Goal: Navigation & Orientation: Find specific page/section

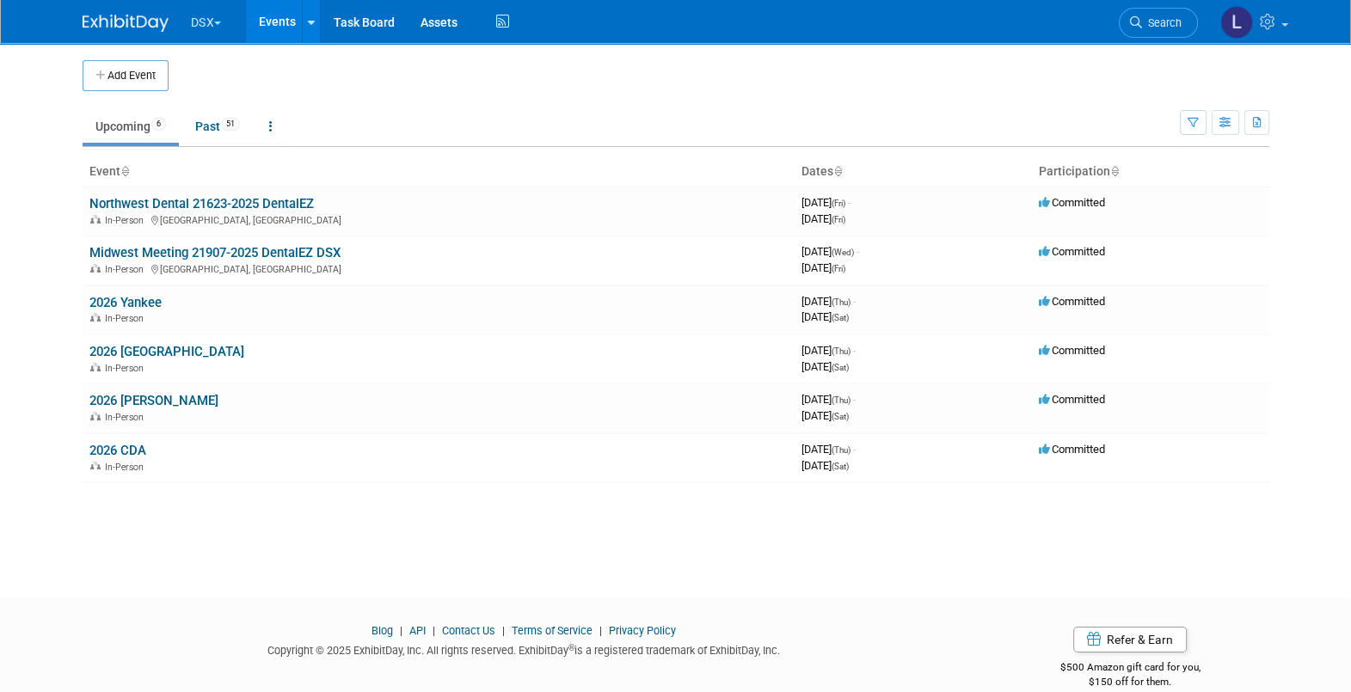
click at [196, 17] on button "DSX" at bounding box center [216, 19] width 54 height 38
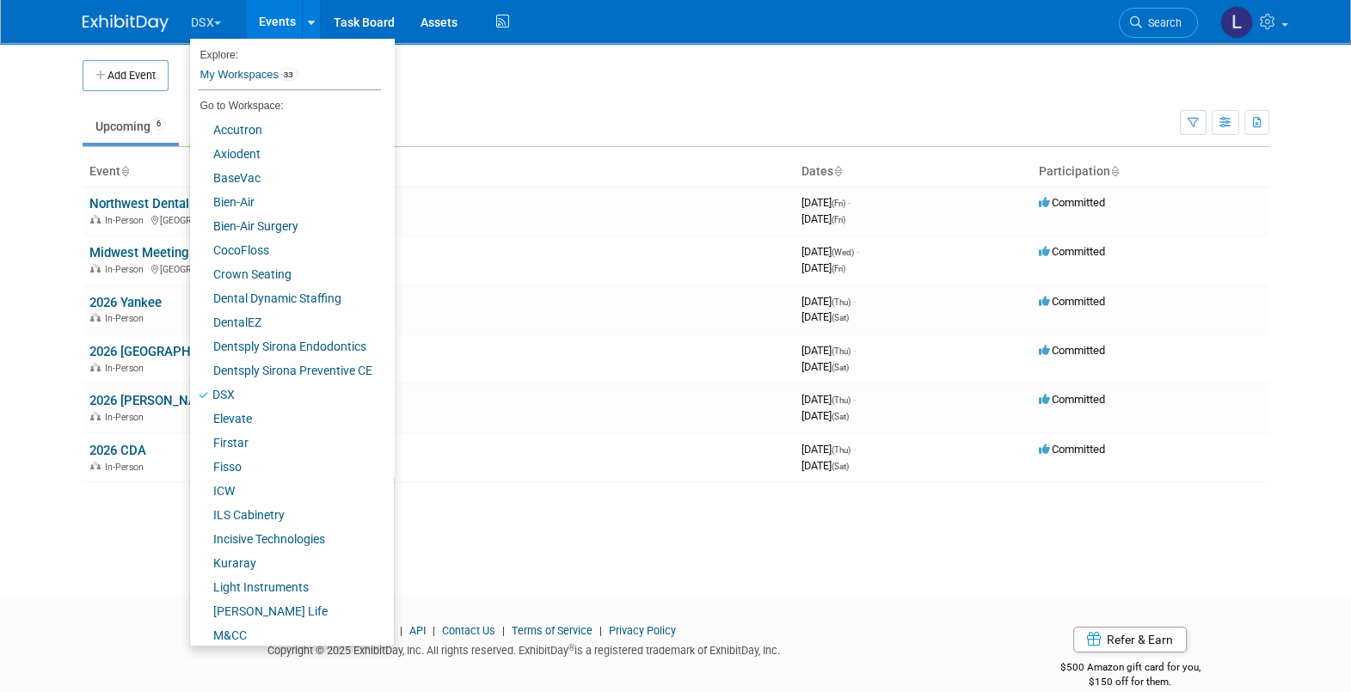
click at [584, 108] on ul "Upcoming 6 Past 51 All Events 57 Past and Upcoming Grouped Annually Events grou…" at bounding box center [631, 127] width 1097 height 39
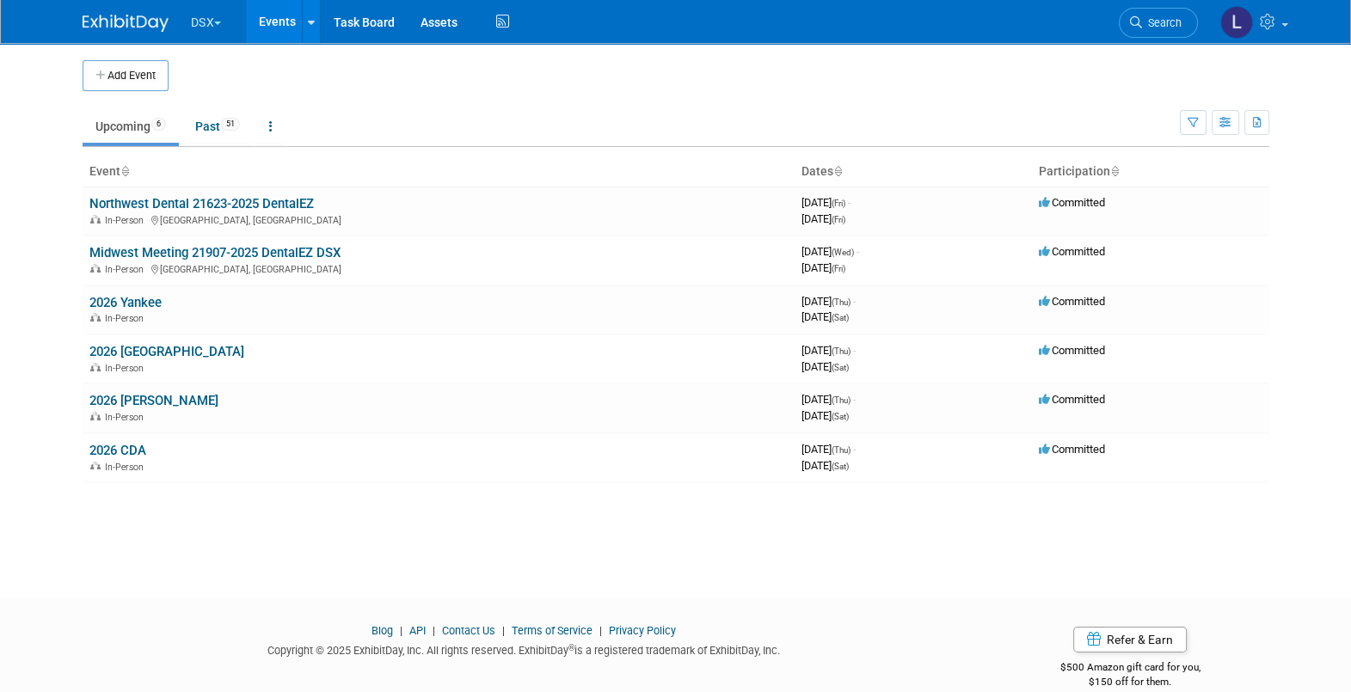
click at [206, 26] on button "DSX" at bounding box center [216, 19] width 54 height 38
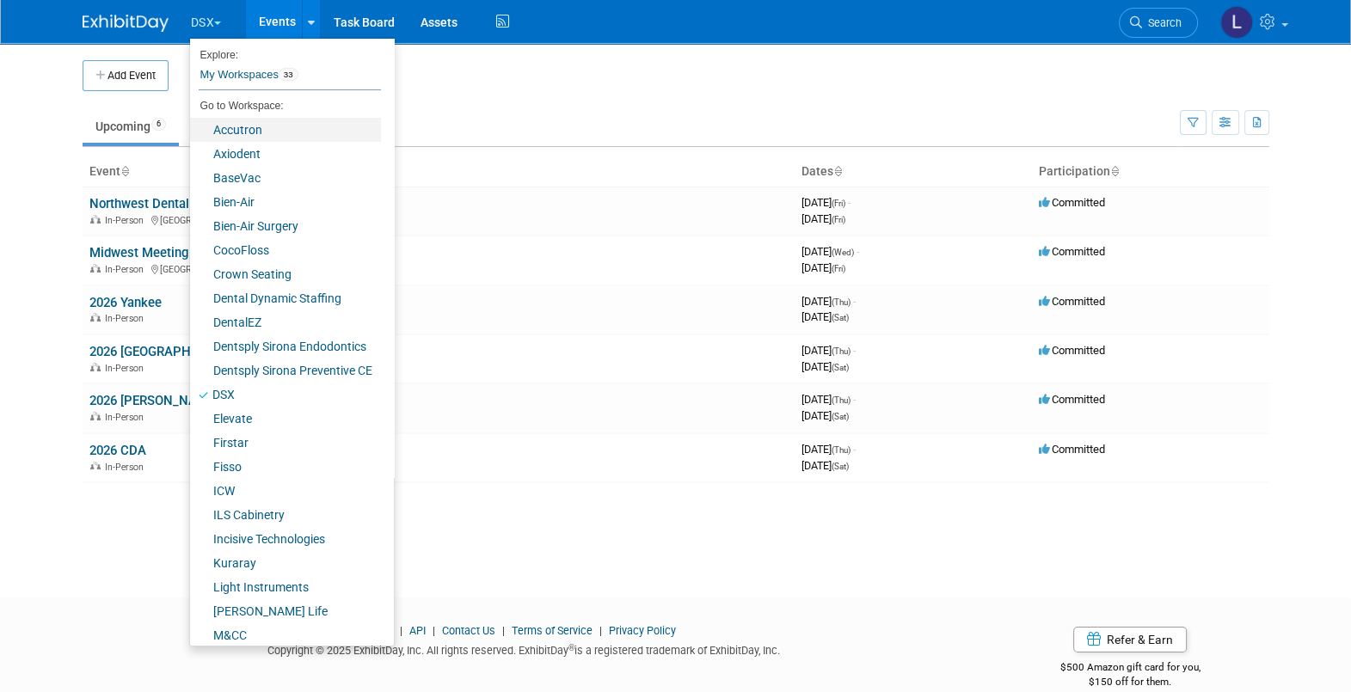
click at [232, 127] on link "Accutron" at bounding box center [285, 130] width 191 height 24
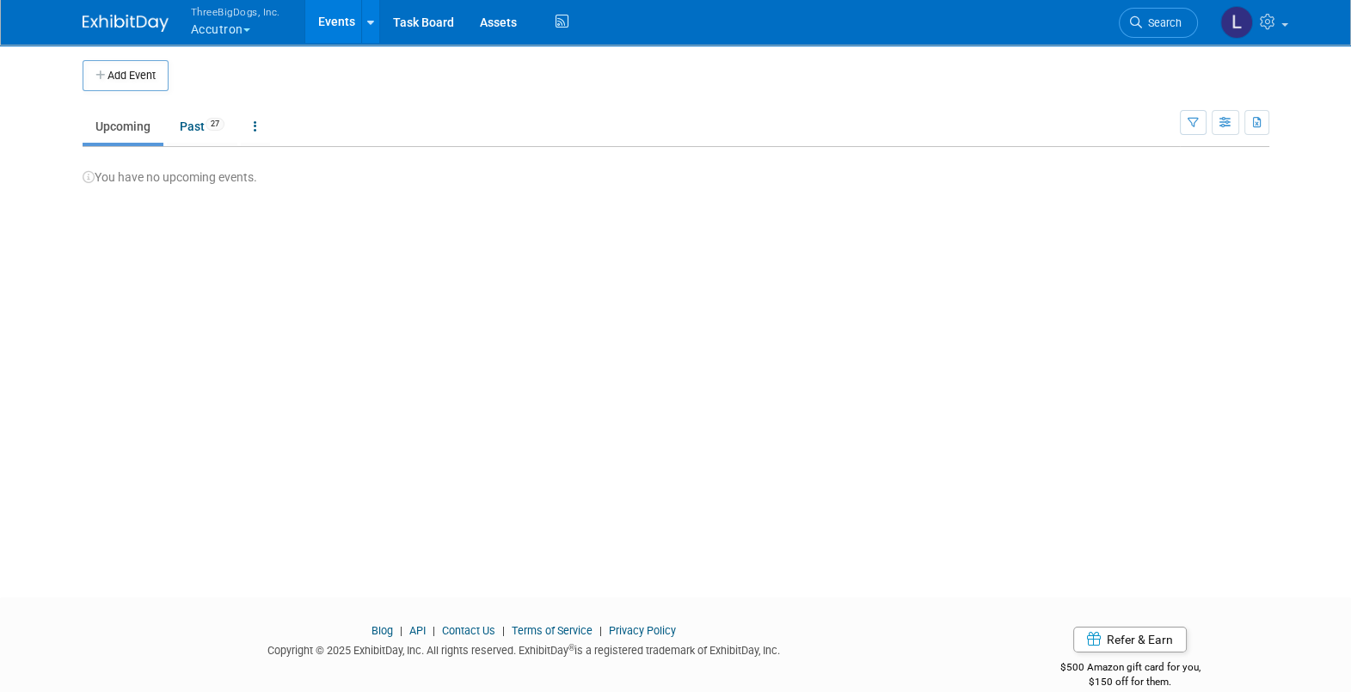
click at [222, 25] on button "ThreeBigDogs, Inc. Accutron" at bounding box center [245, 22] width 113 height 45
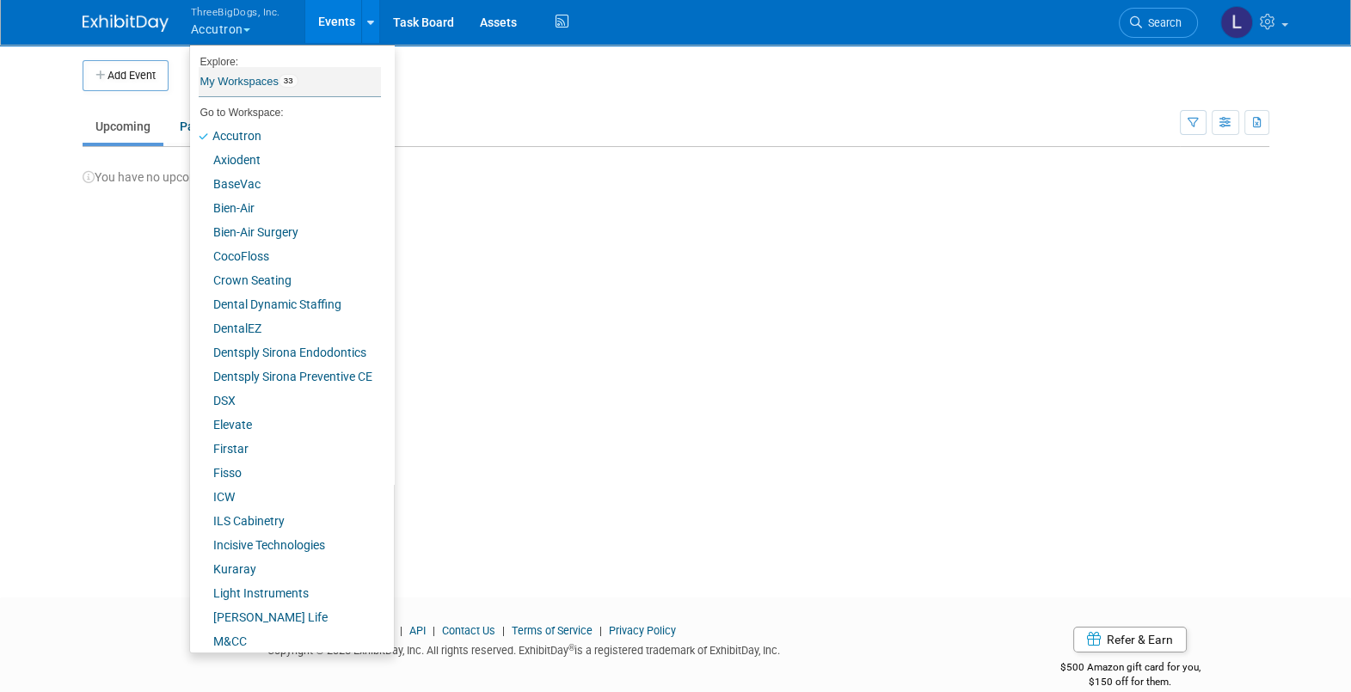
click at [236, 86] on link "My Workspaces 33" at bounding box center [290, 81] width 182 height 29
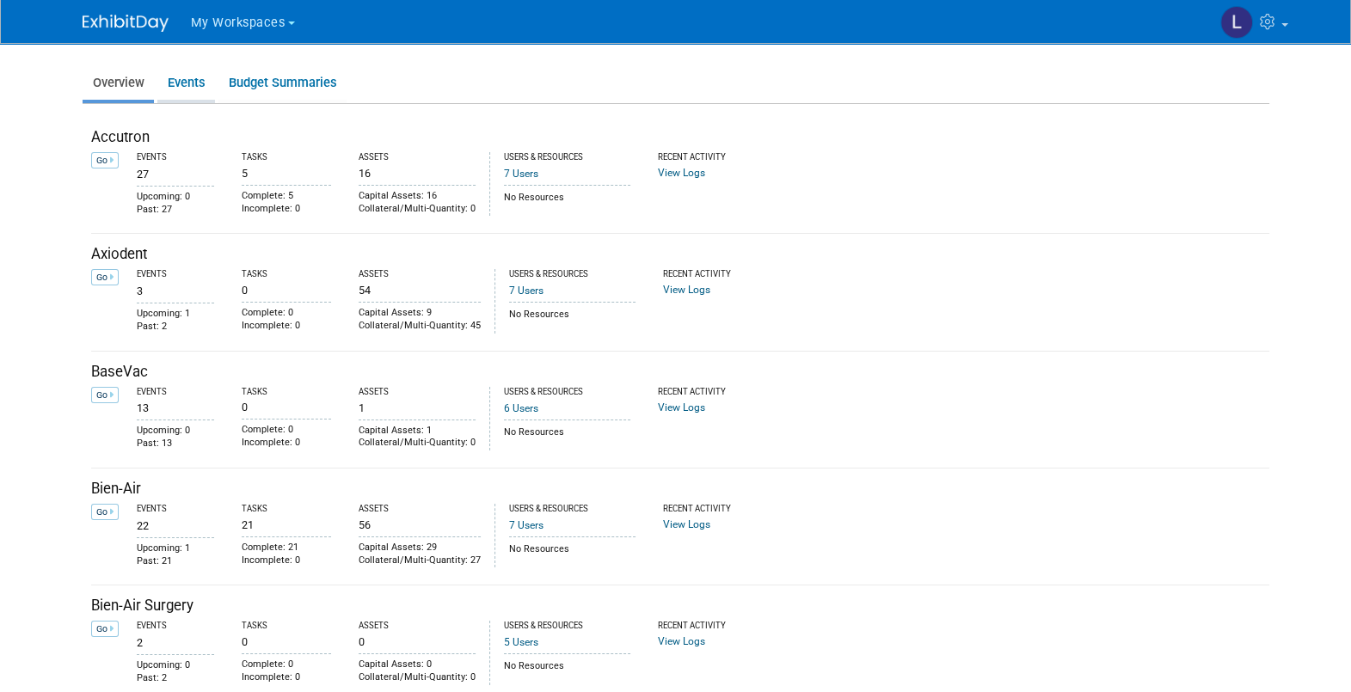
click at [184, 84] on link "Events" at bounding box center [186, 83] width 58 height 34
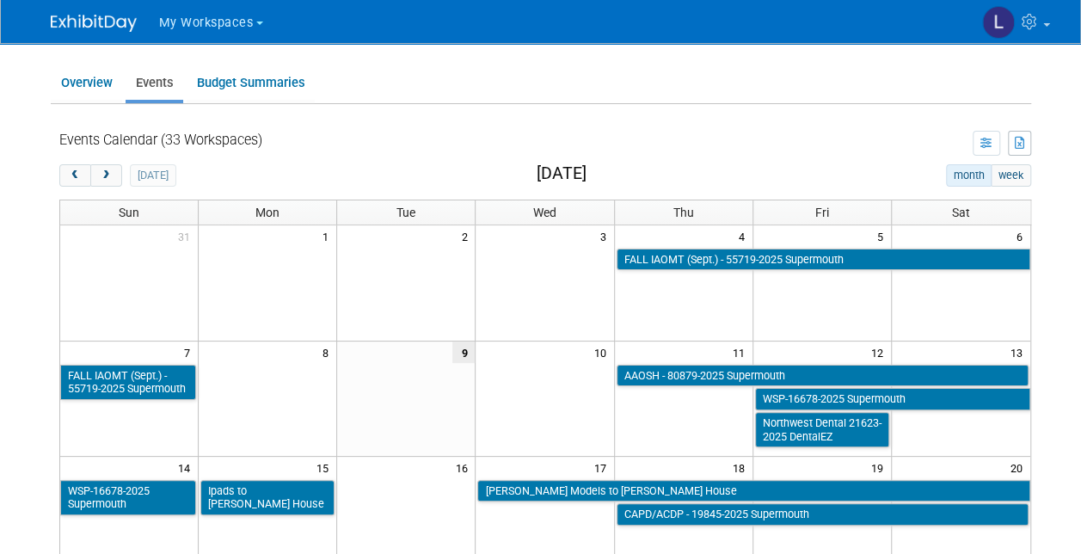
drag, startPoint x: 1274, startPoint y: 23, endPoint x: 688, endPoint y: 133, distance: 595.9
click at [688, 133] on td "View Preference List View" at bounding box center [646, 143] width 769 height 25
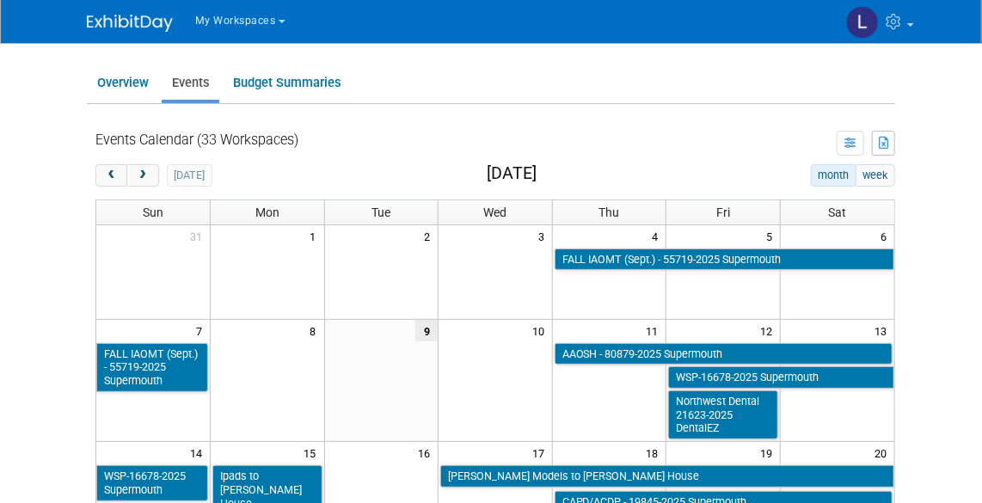
drag, startPoint x: 1063, startPoint y: 2, endPoint x: 609, endPoint y: 120, distance: 469.1
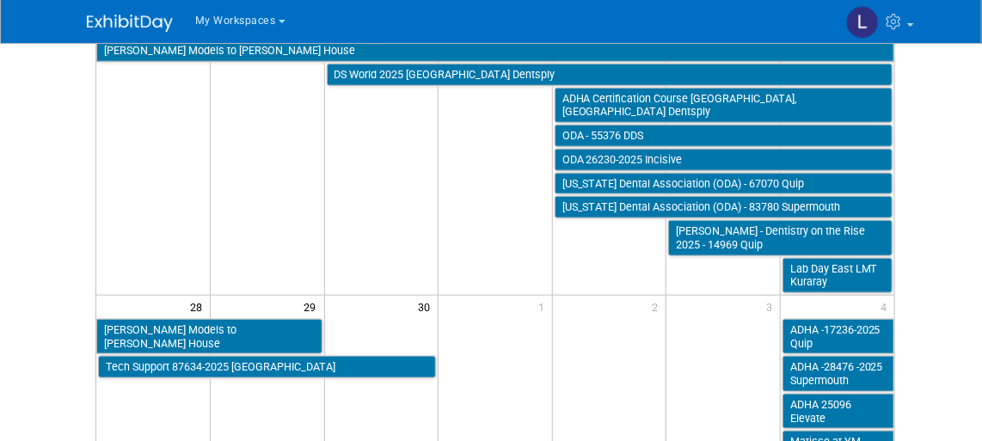
scroll to position [519, 0]
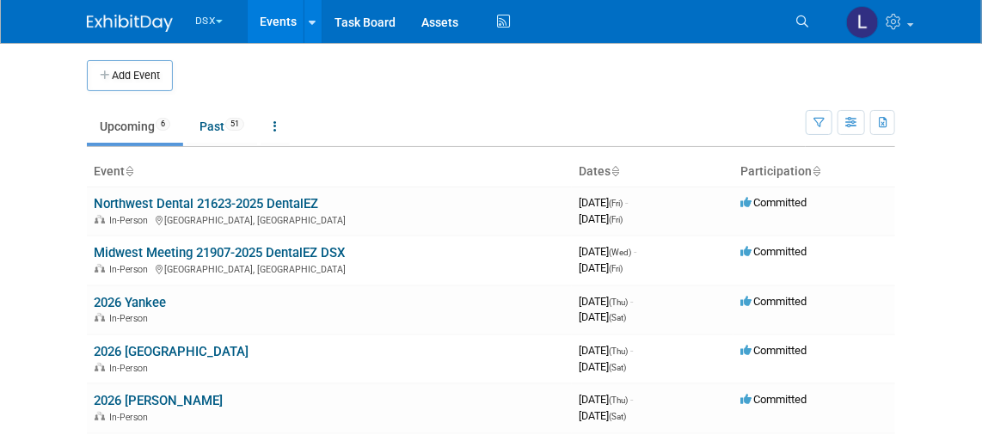
click at [201, 20] on button "DSX" at bounding box center [218, 17] width 51 height 35
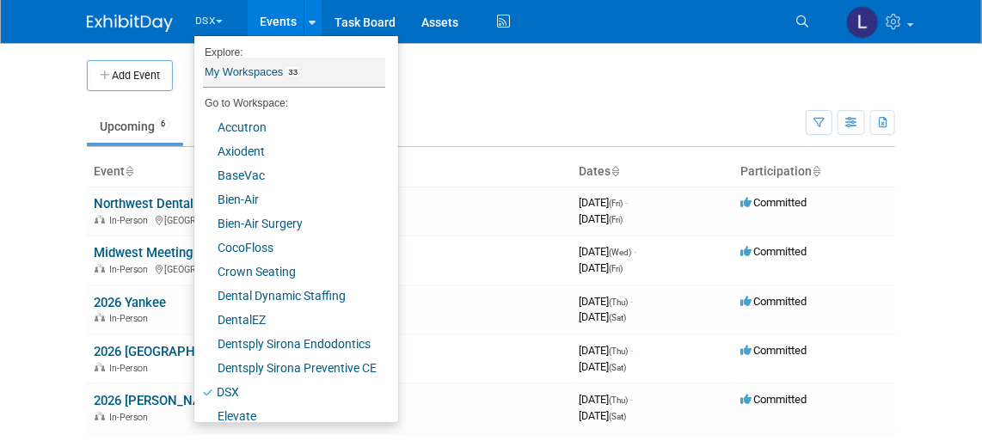
click at [235, 71] on link "My Workspaces 33" at bounding box center [294, 72] width 182 height 29
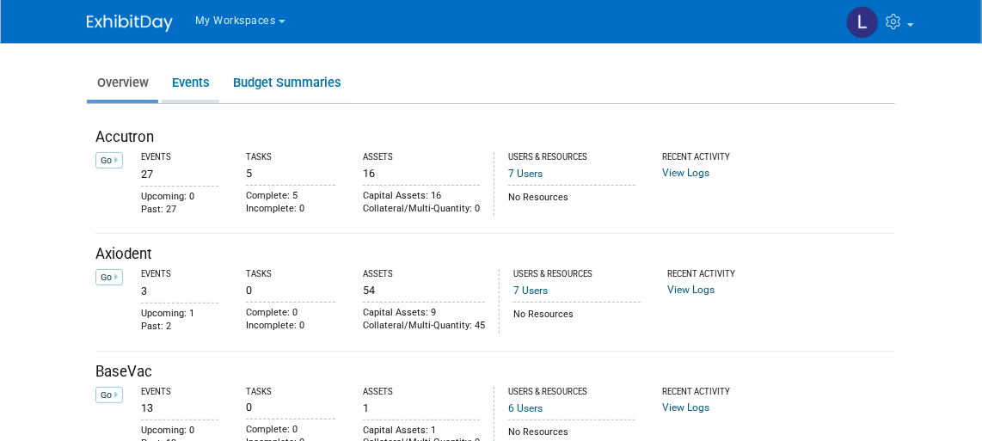
click at [193, 77] on link "Events" at bounding box center [191, 83] width 58 height 34
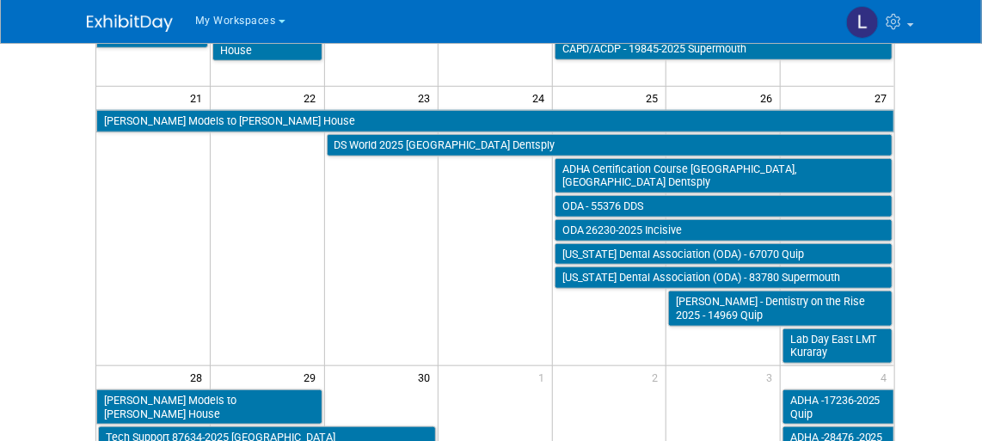
scroll to position [473, 0]
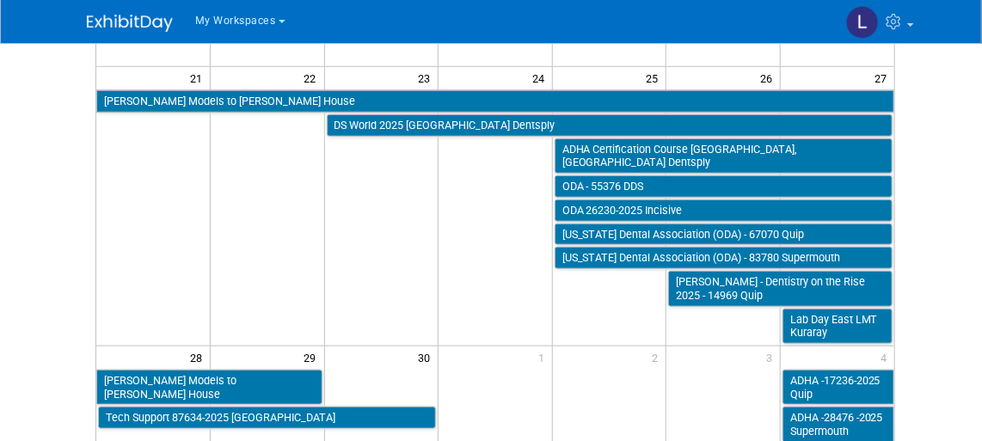
click at [230, 20] on span "My Workspaces" at bounding box center [235, 21] width 81 height 12
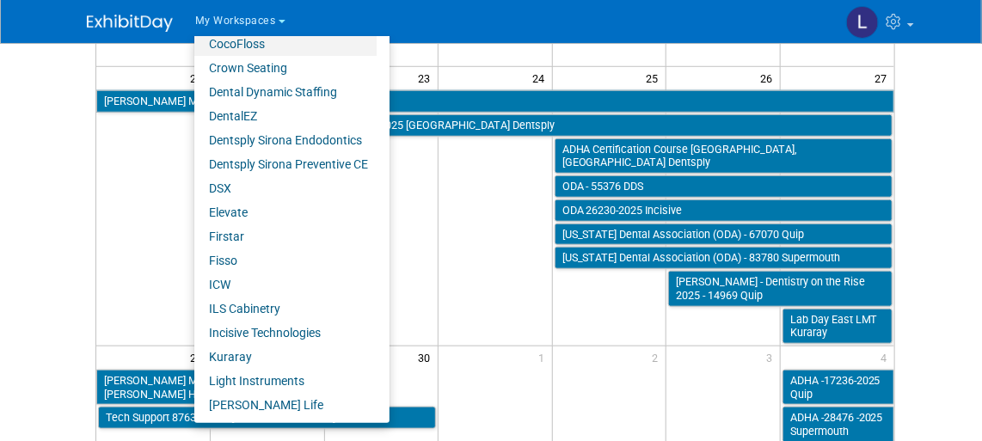
scroll to position [441, 0]
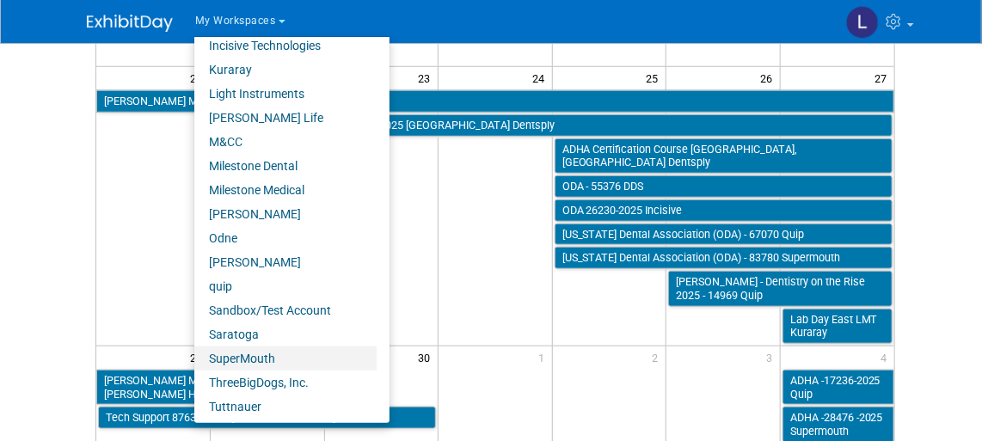
click at [256, 350] on link "SuperMouth" at bounding box center [285, 359] width 182 height 24
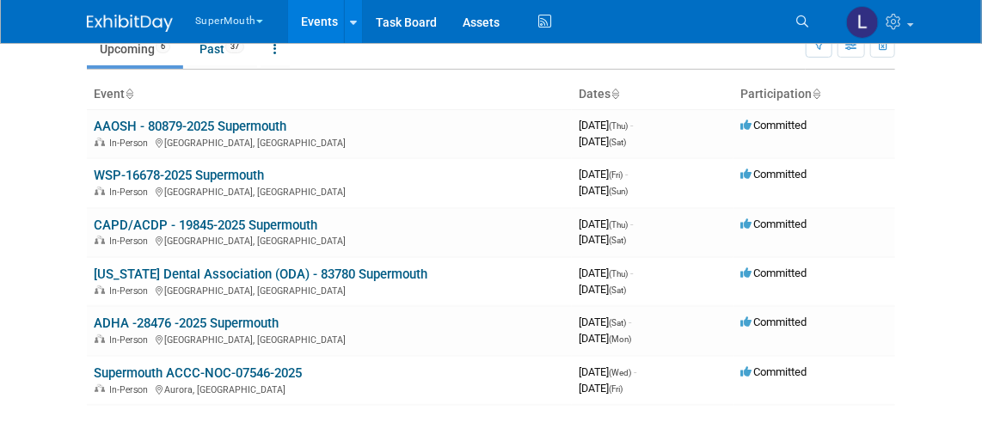
scroll to position [72, 0]
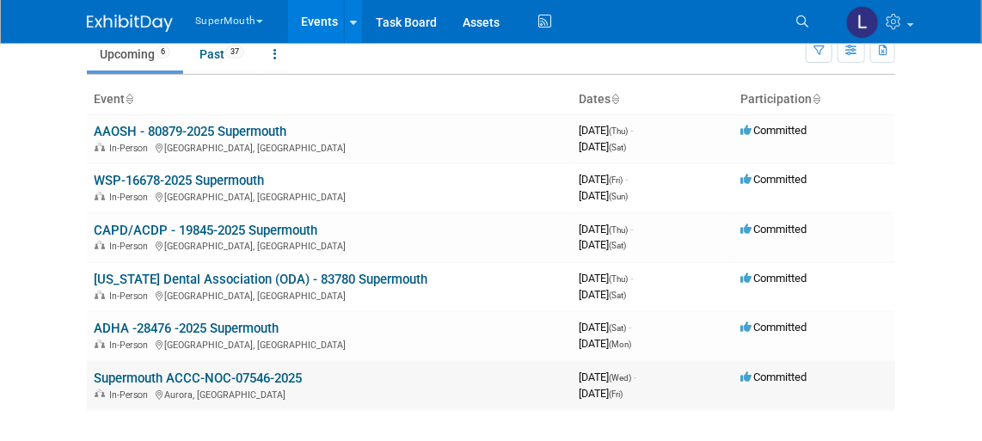
click at [434, 391] on div "In-Person Aurora, CO" at bounding box center [329, 394] width 471 height 14
click at [212, 378] on link "Supermouth ACCC-NOC-07546-2025" at bounding box center [198, 378] width 208 height 15
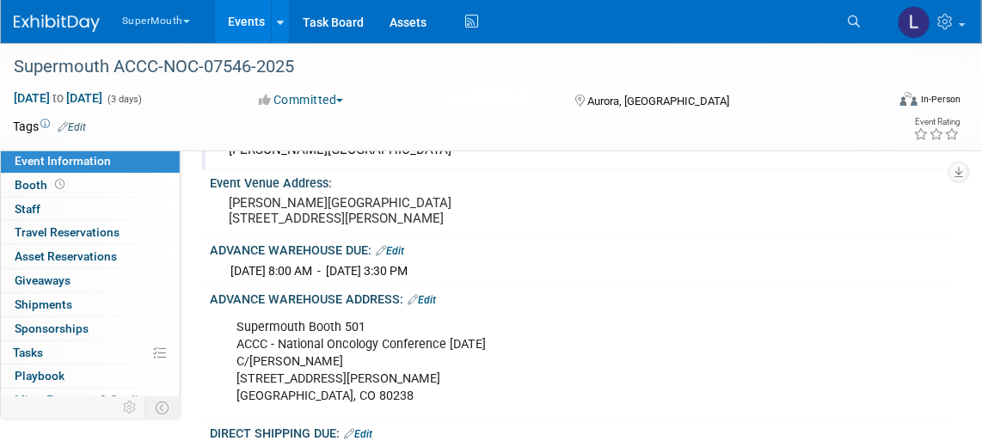
scroll to position [234, 0]
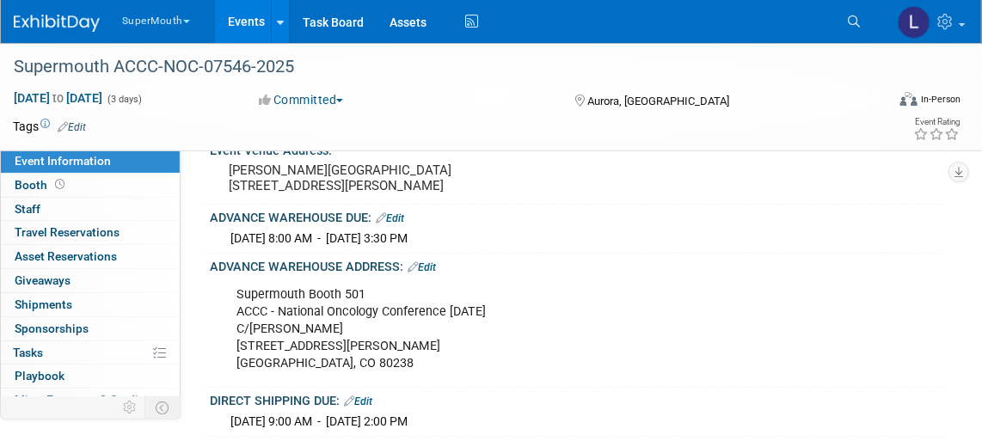
drag, startPoint x: 243, startPoint y: 17, endPoint x: 255, endPoint y: 34, distance: 19.8
click at [244, 17] on link "Events" at bounding box center [246, 21] width 63 height 43
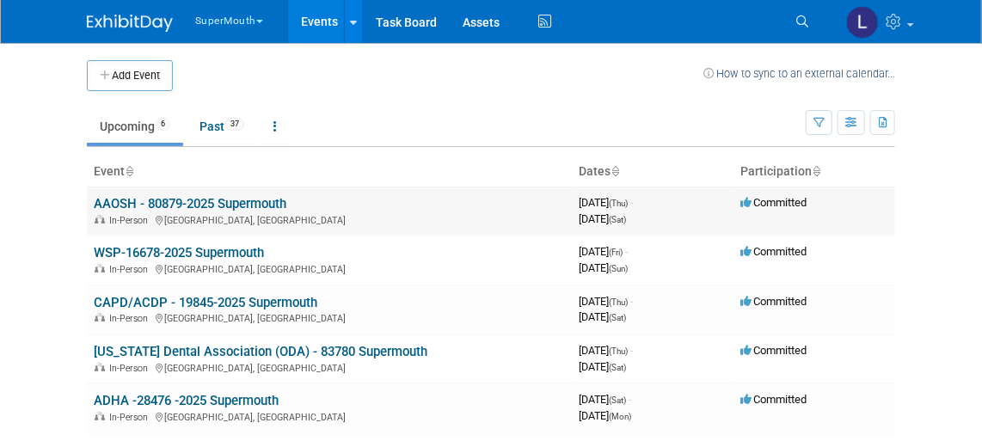
scroll to position [77, 0]
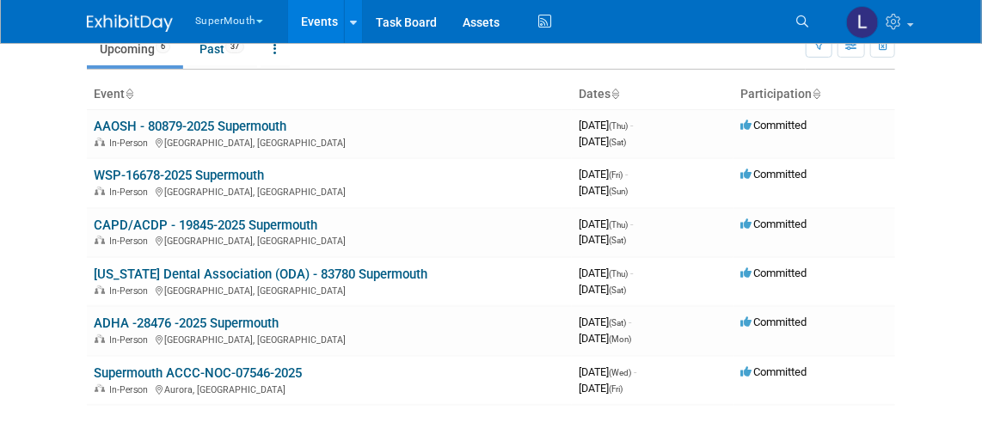
click at [239, 19] on button "SuperMouth" at bounding box center [238, 17] width 91 height 35
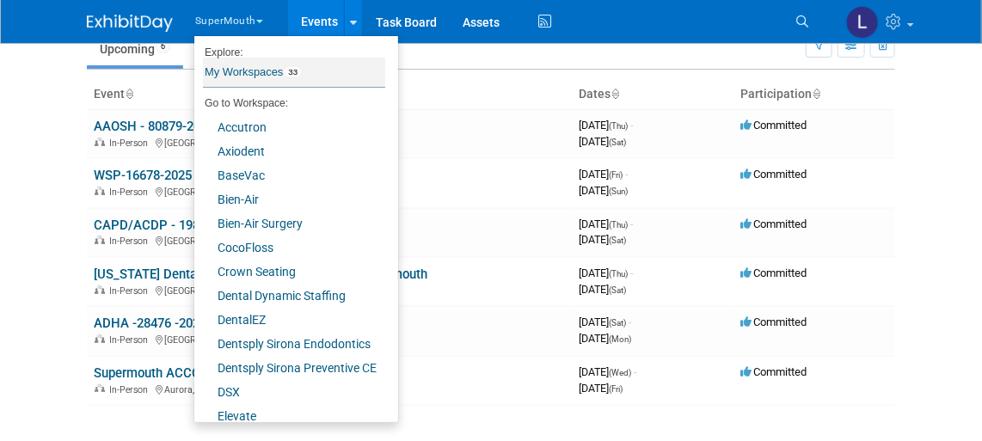
click at [240, 75] on link "My Workspaces 33" at bounding box center [294, 72] width 182 height 29
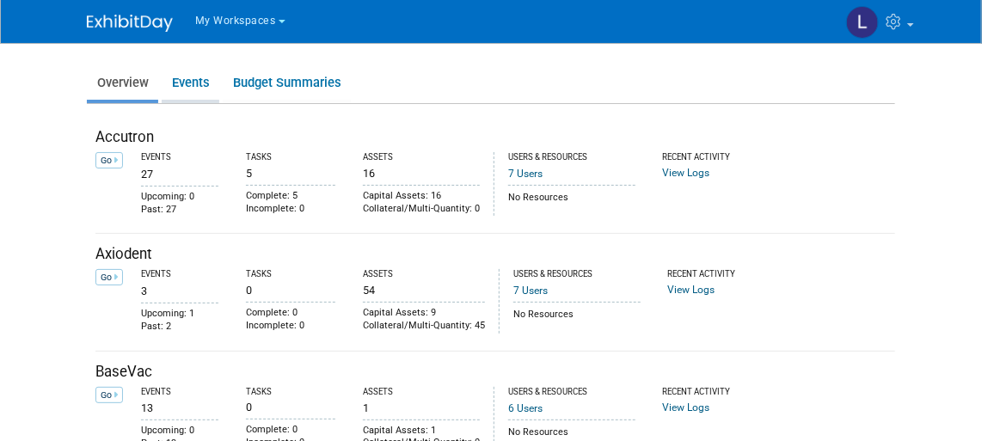
click at [187, 84] on link "Events" at bounding box center [191, 83] width 58 height 34
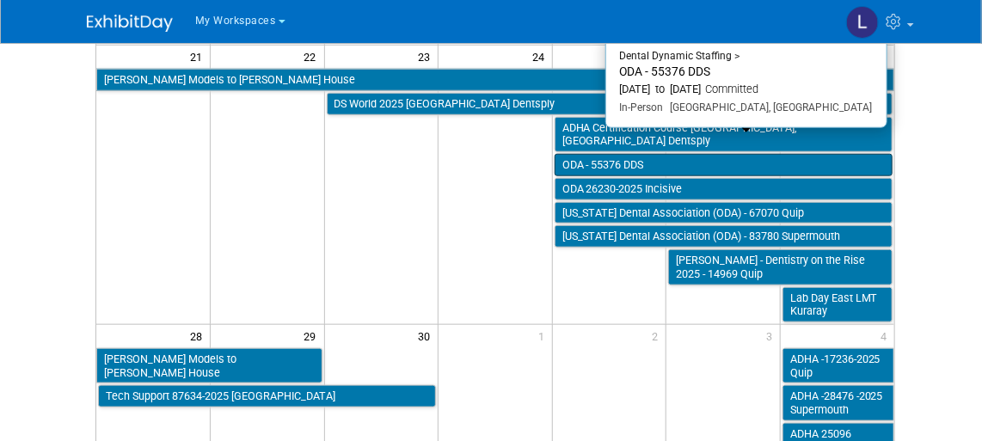
scroll to position [470, 0]
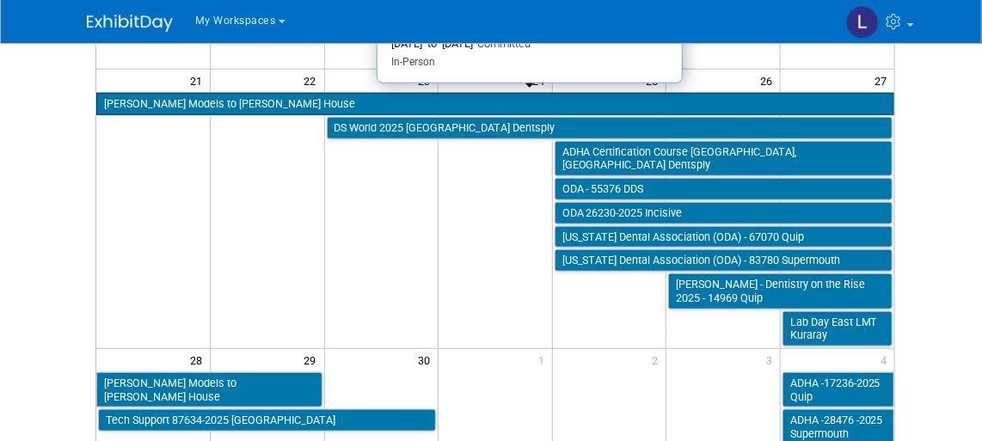
click at [143, 96] on link "[PERSON_NAME] Models to [PERSON_NAME] House" at bounding box center [495, 104] width 798 height 22
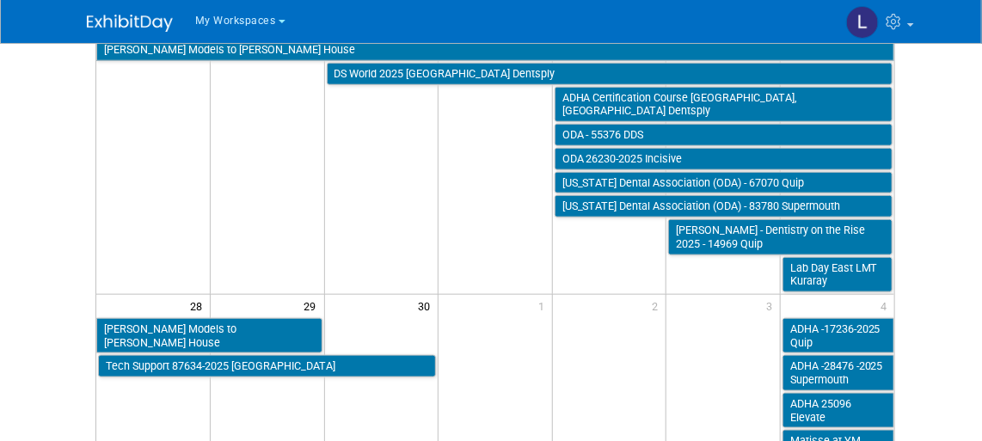
scroll to position [549, 0]
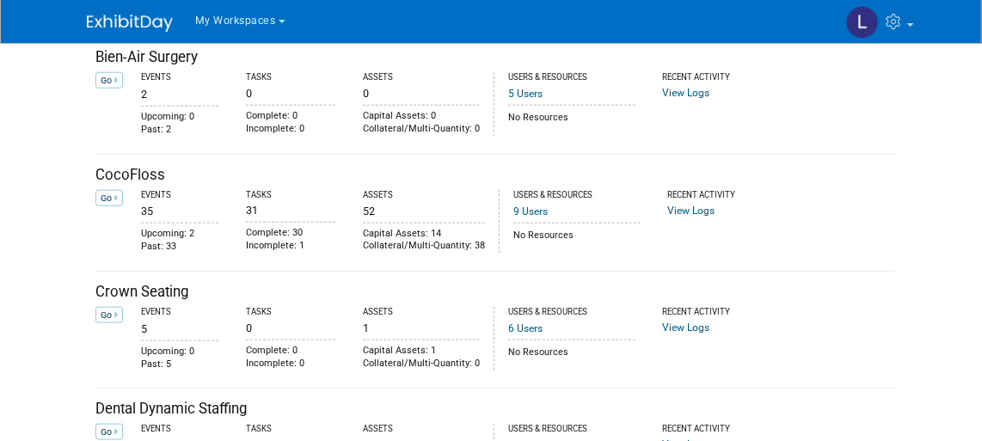
click at [230, 21] on span "My Workspaces" at bounding box center [235, 21] width 81 height 12
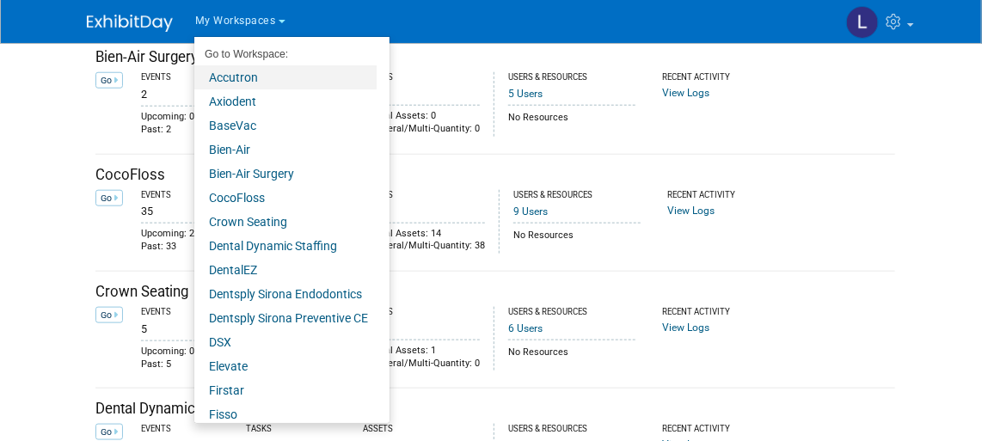
click at [266, 80] on link "Accutron" at bounding box center [285, 77] width 182 height 24
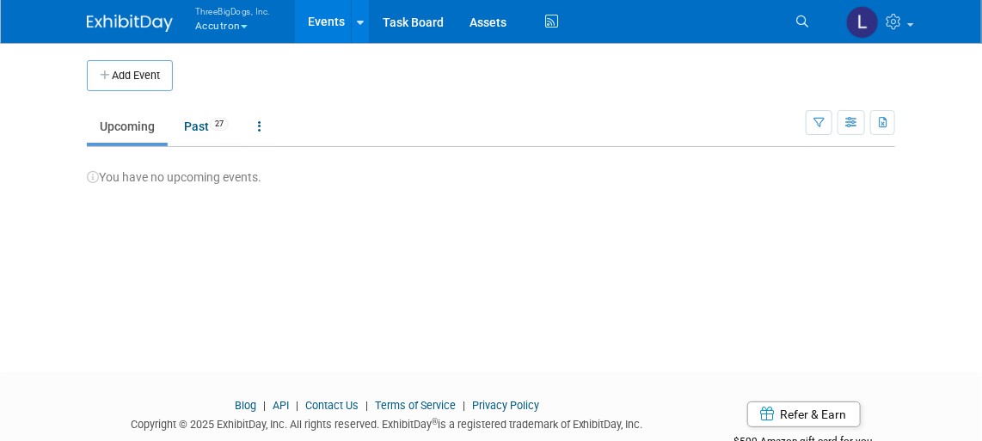
click at [218, 30] on button "ThreeBigDogs, Inc. Accutron" at bounding box center [242, 20] width 98 height 40
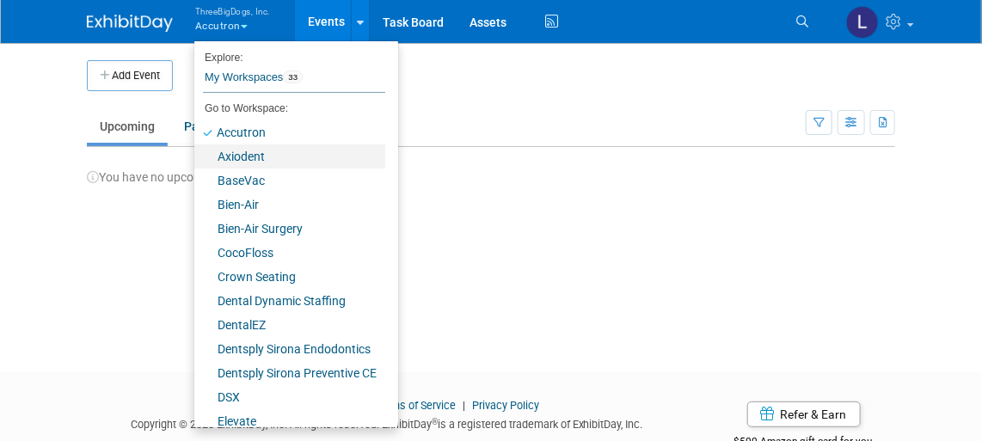
click at [261, 151] on link "Axiodent" at bounding box center [289, 156] width 191 height 24
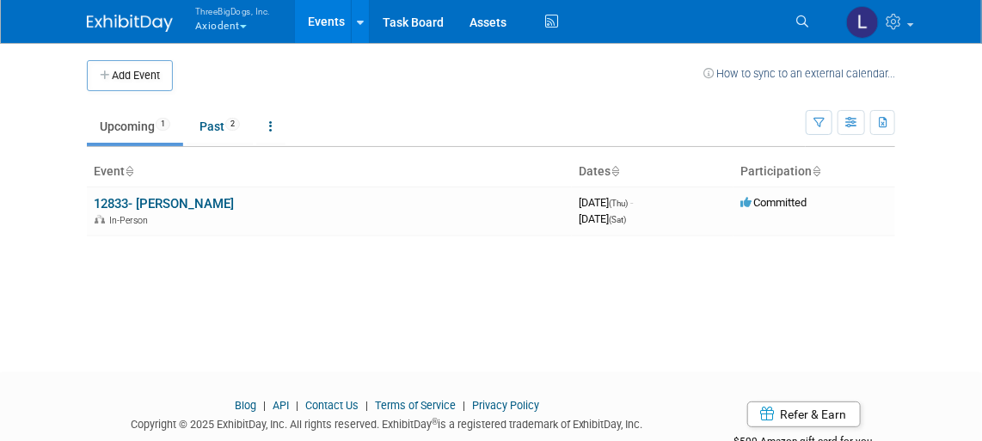
click at [217, 23] on button "ThreeBigDogs, Inc. Axiodent" at bounding box center [242, 20] width 98 height 40
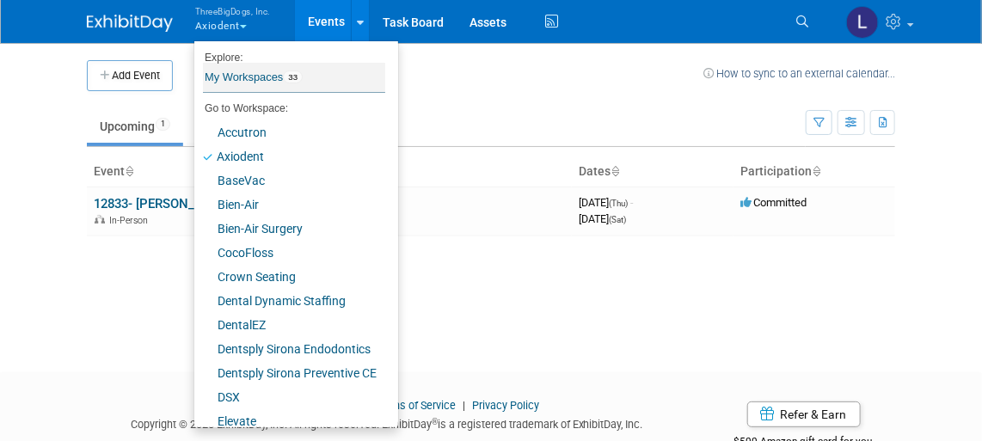
click at [234, 88] on link "My Workspaces 33" at bounding box center [294, 77] width 182 height 29
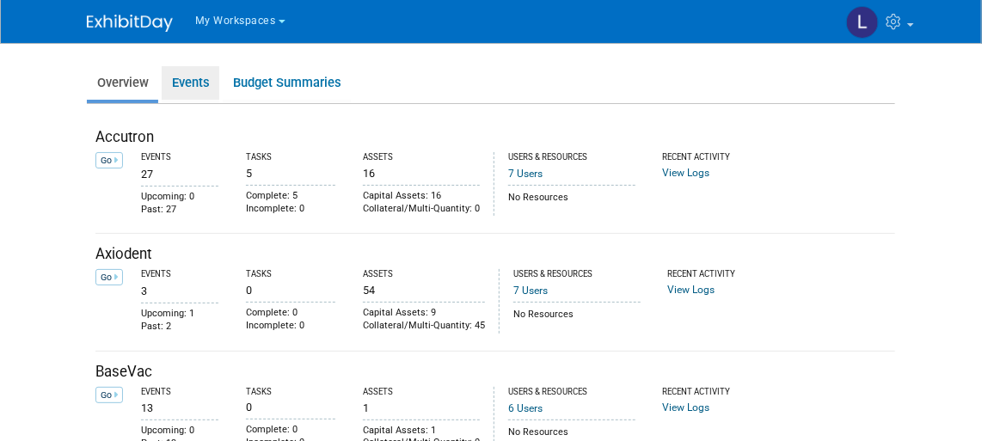
drag, startPoint x: 188, startPoint y: 72, endPoint x: 209, endPoint y: 97, distance: 32.4
click at [190, 73] on link "Events" at bounding box center [191, 83] width 58 height 34
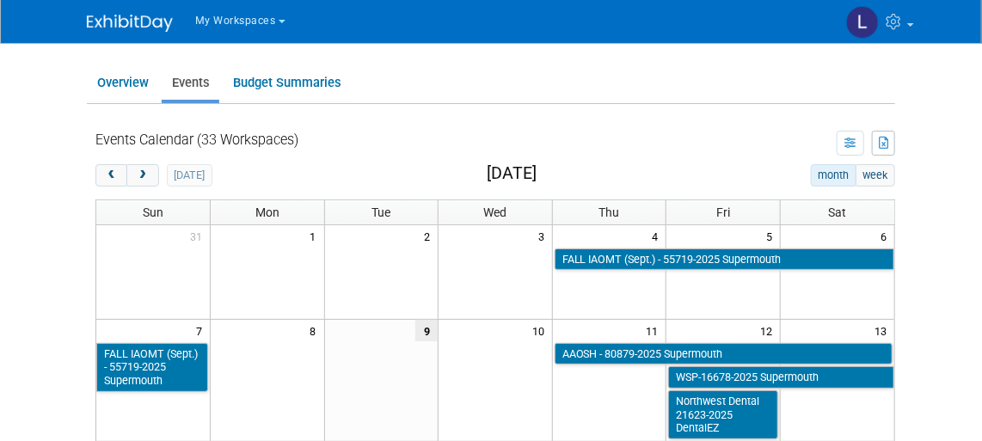
click at [223, 18] on span "My Workspaces" at bounding box center [235, 21] width 81 height 12
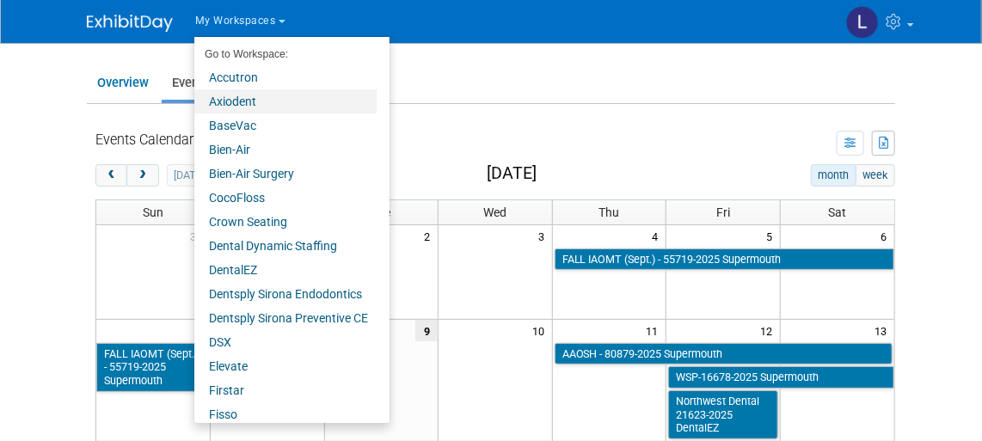
click at [236, 102] on link "Axiodent" at bounding box center [285, 101] width 182 height 24
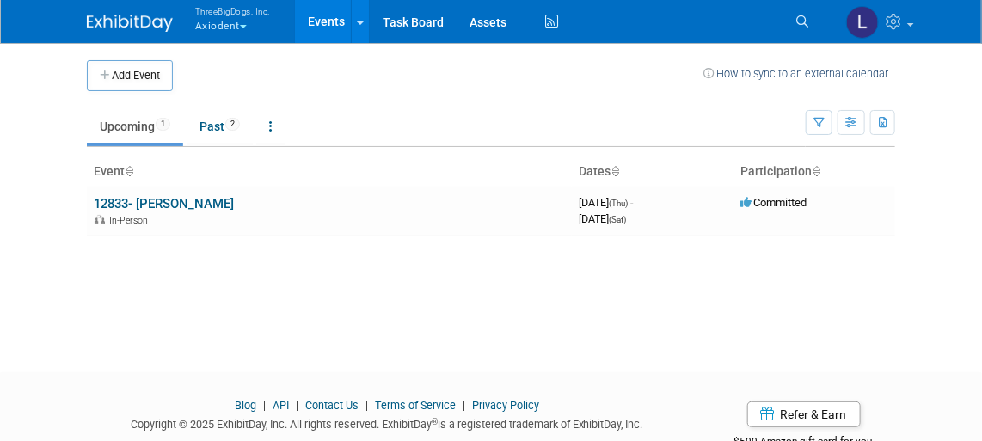
click at [206, 27] on button "ThreeBigDogs, Inc. Axiodent" at bounding box center [242, 20] width 98 height 40
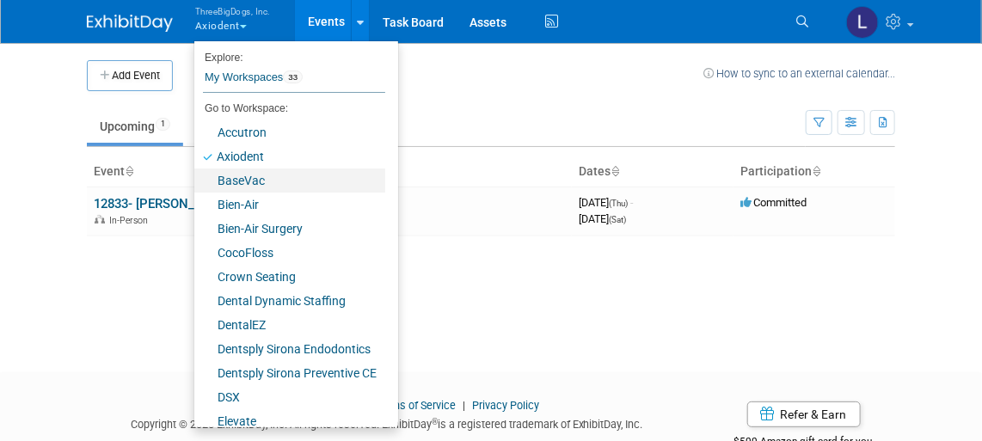
click at [246, 178] on link "BaseVac" at bounding box center [289, 181] width 191 height 24
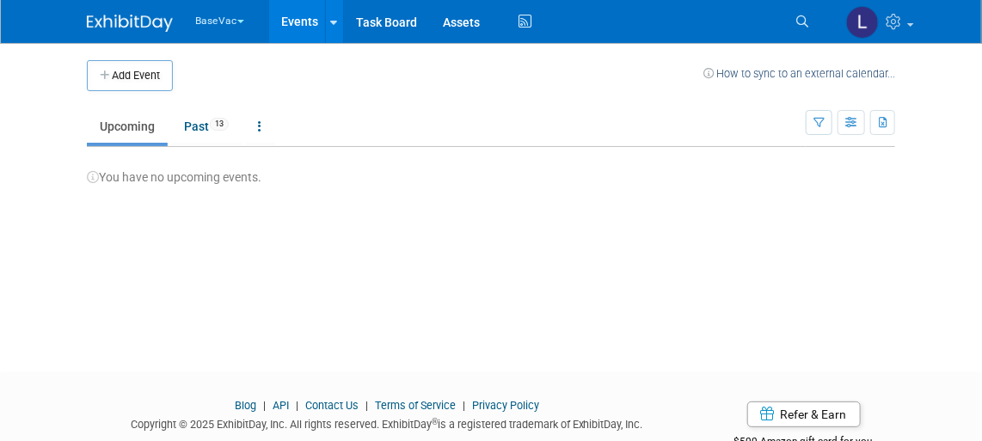
click at [229, 21] on button "BaseVac" at bounding box center [229, 17] width 72 height 35
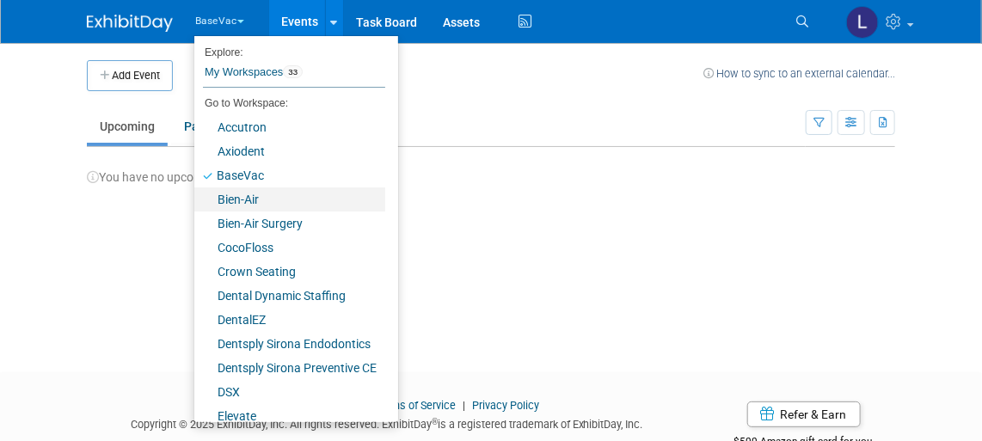
click at [249, 199] on link "Bien-Air" at bounding box center [289, 199] width 191 height 24
